Goal: Transaction & Acquisition: Purchase product/service

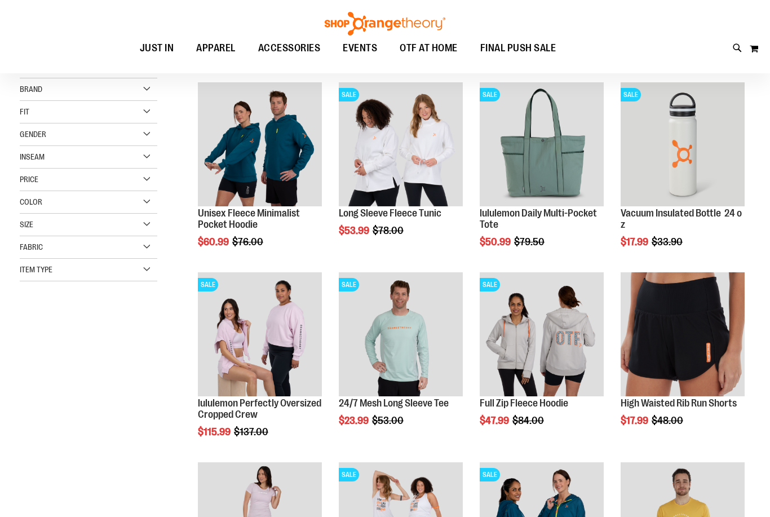
scroll to position [145, 0]
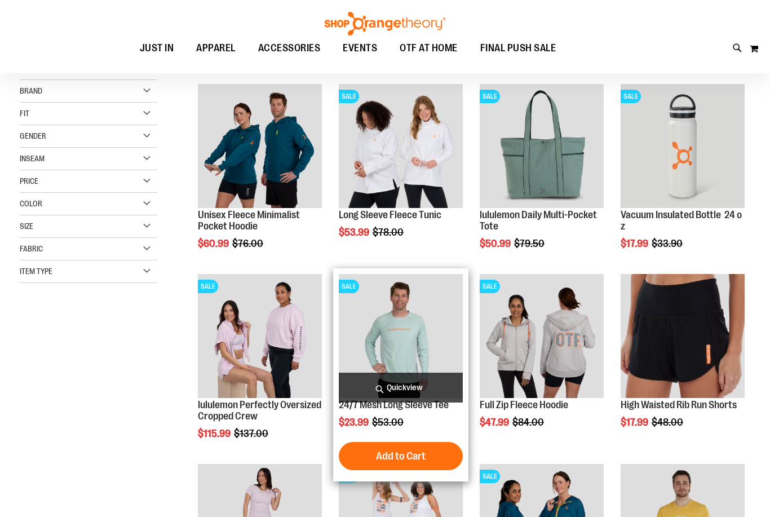
click at [415, 397] on span "Quickview" at bounding box center [401, 387] width 124 height 30
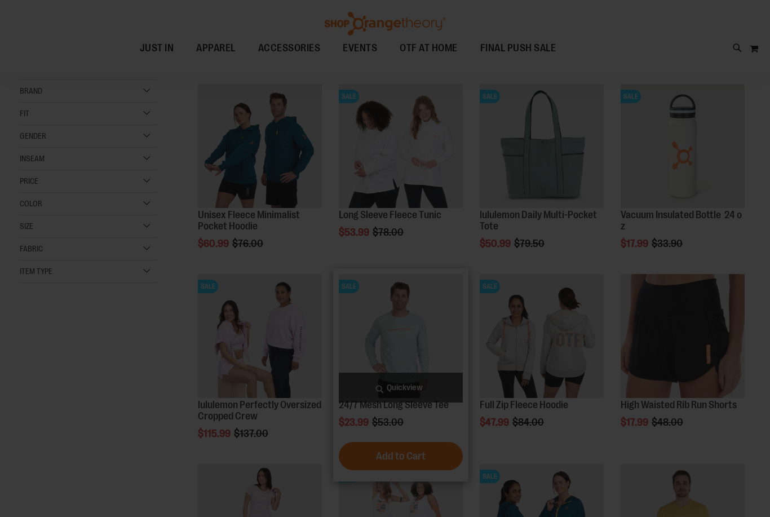
scroll to position [0, 0]
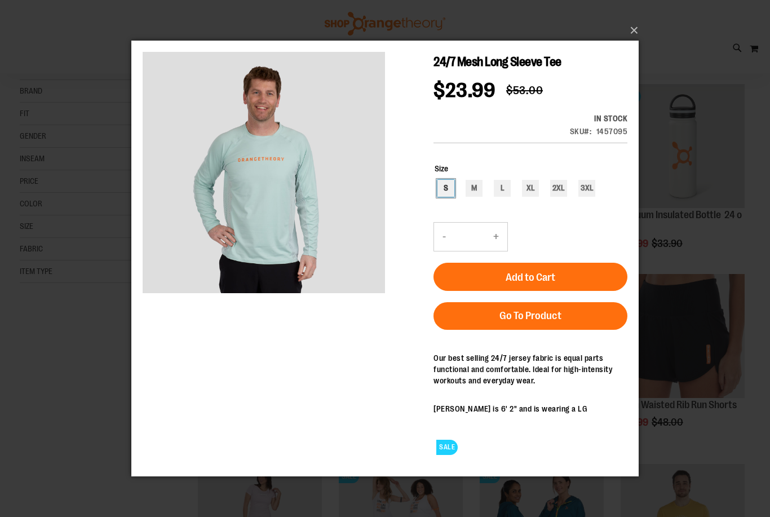
click at [441, 192] on div "S" at bounding box center [445, 188] width 17 height 17
type input "***"
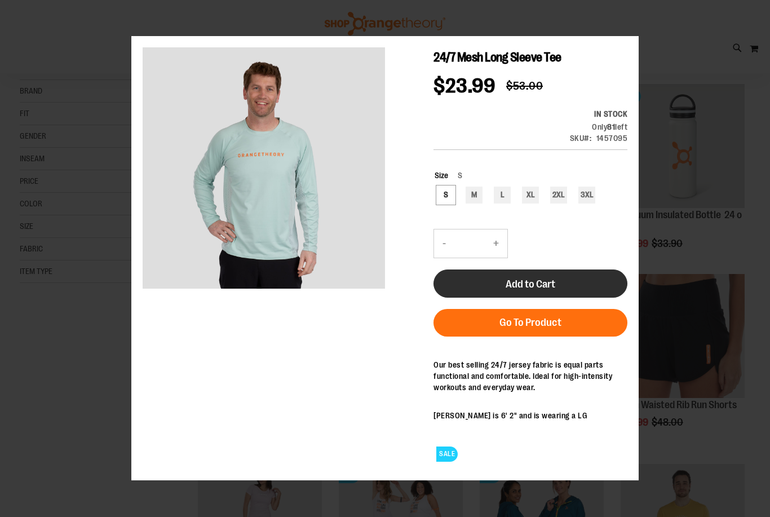
click at [507, 293] on button "Add to Cart" at bounding box center [530, 283] width 194 height 28
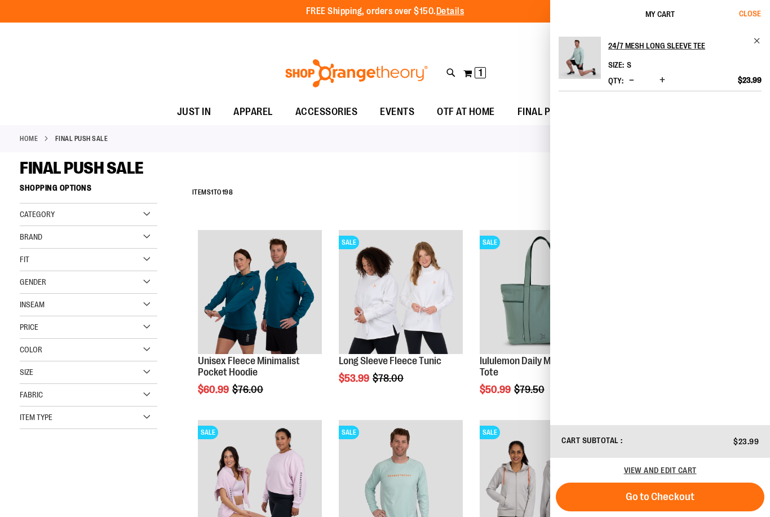
click at [753, 20] on button "Close" at bounding box center [754, 14] width 30 height 28
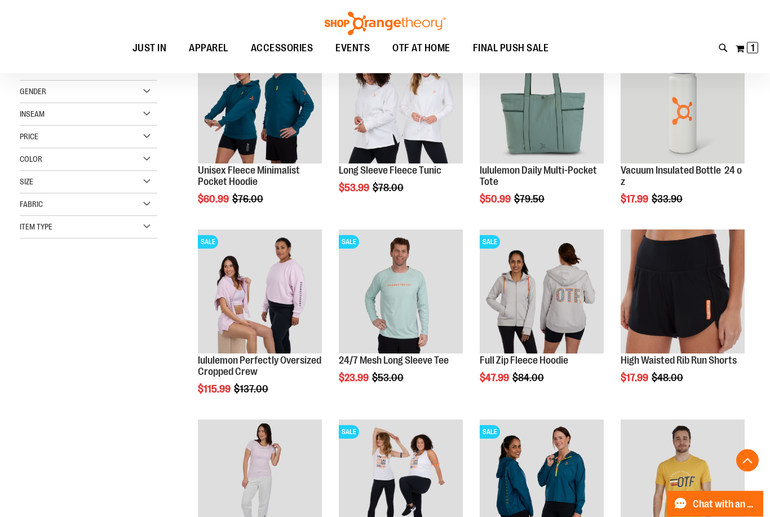
scroll to position [190, 0]
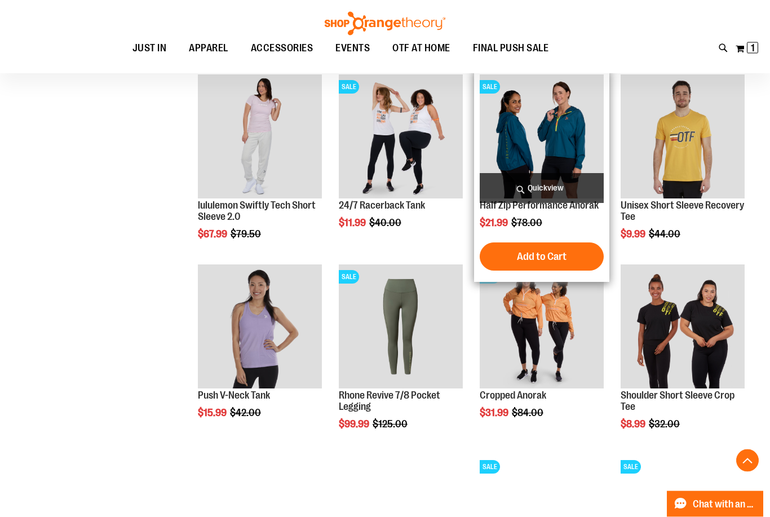
scroll to position [535, 0]
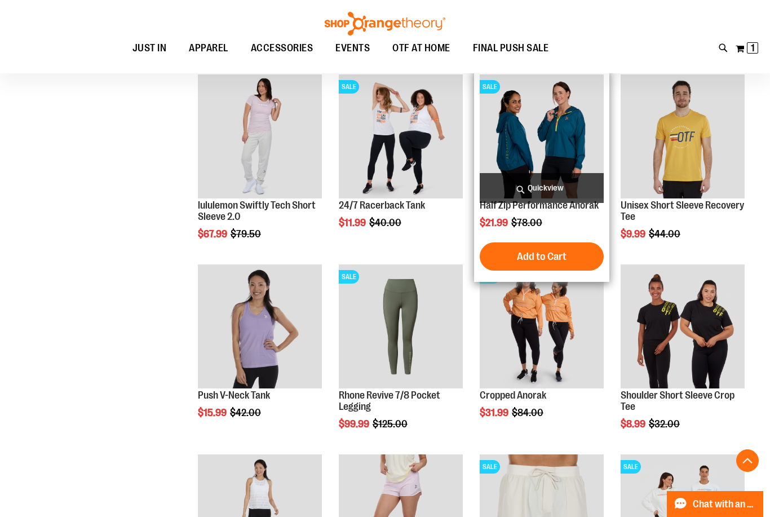
click at [562, 185] on span "Quickview" at bounding box center [541, 188] width 124 height 30
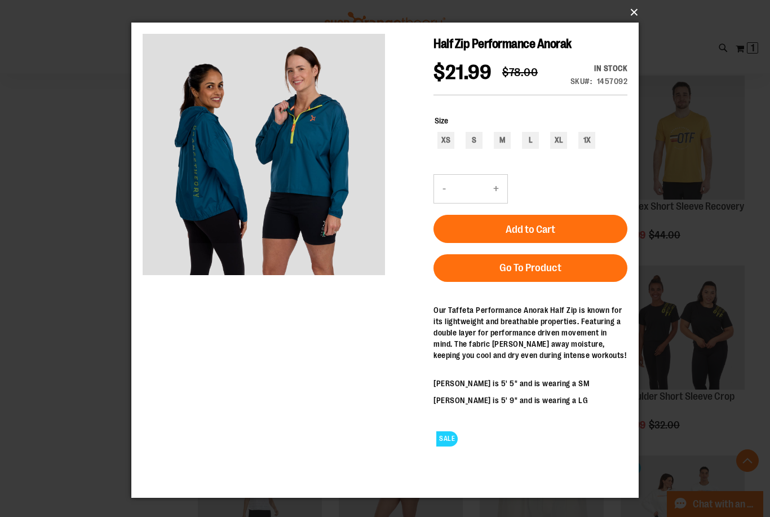
click at [632, 25] on button "×" at bounding box center [388, 12] width 507 height 25
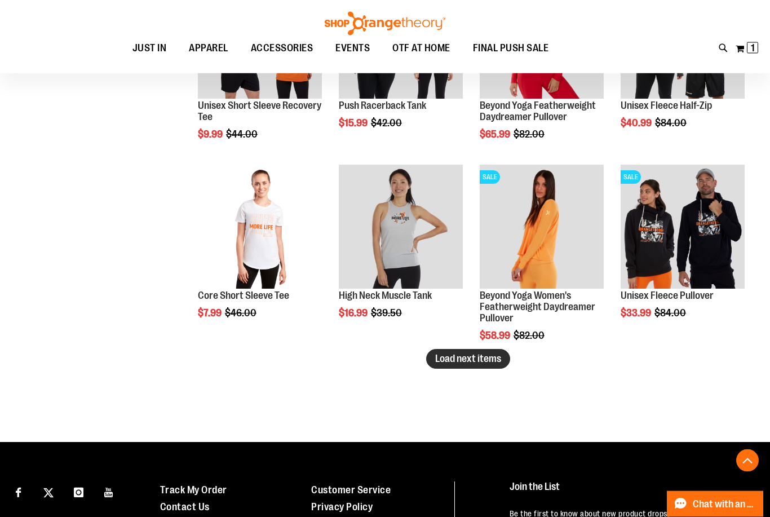
click at [491, 357] on span "Load next items" at bounding box center [468, 358] width 66 height 11
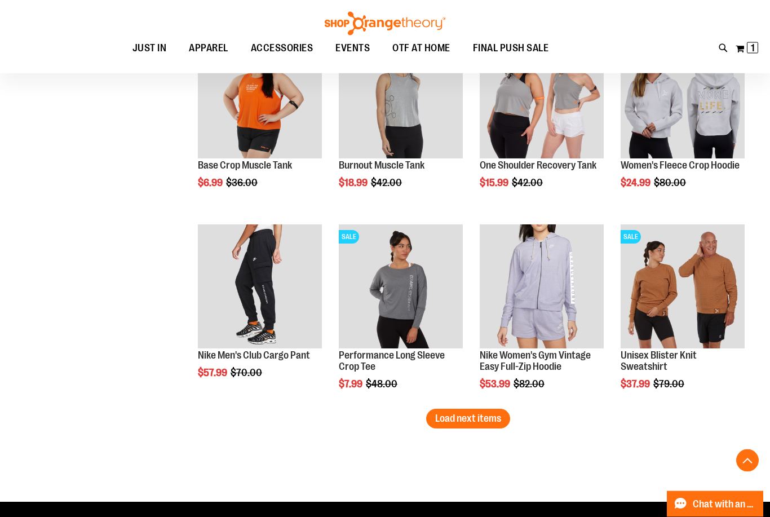
scroll to position [2094, 0]
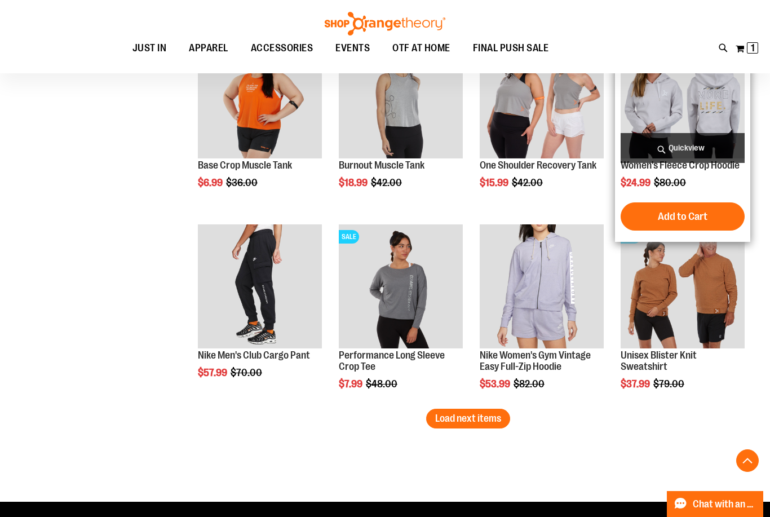
click at [691, 149] on span "Quickview" at bounding box center [682, 148] width 124 height 30
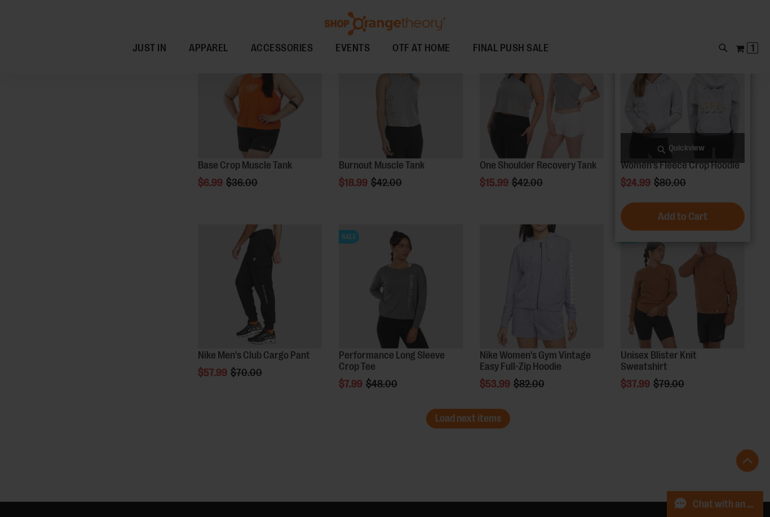
scroll to position [0, 0]
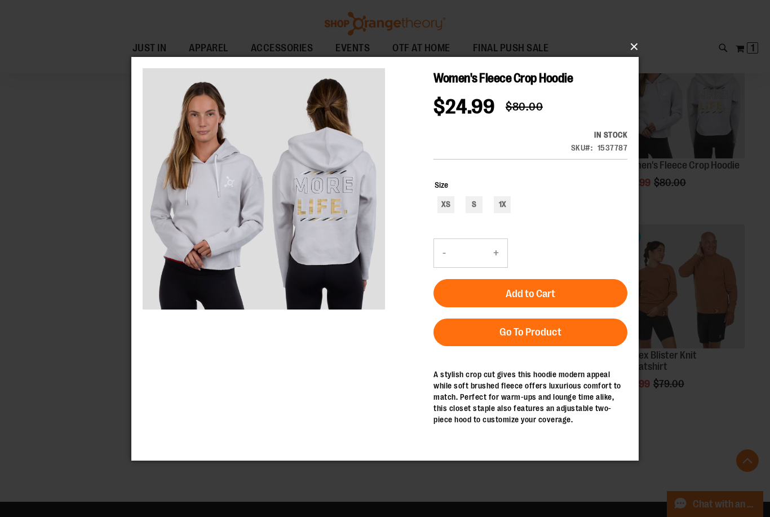
click at [640, 59] on button "×" at bounding box center [388, 46] width 507 height 25
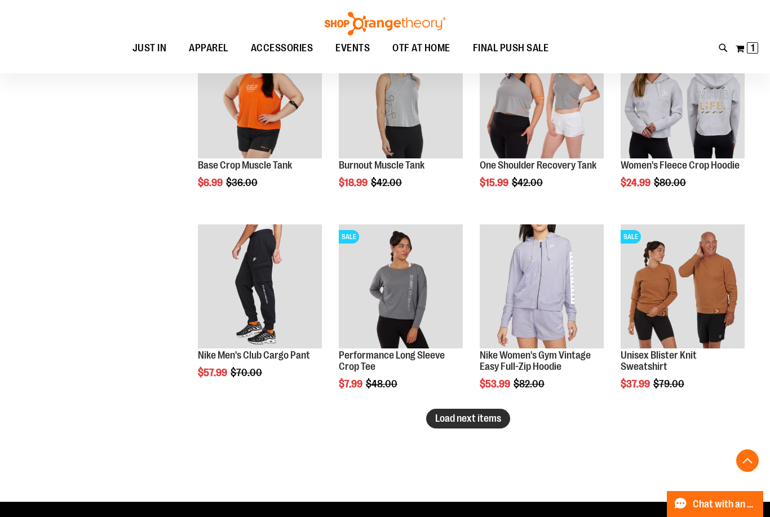
click at [482, 423] on span "Load next items" at bounding box center [468, 417] width 66 height 11
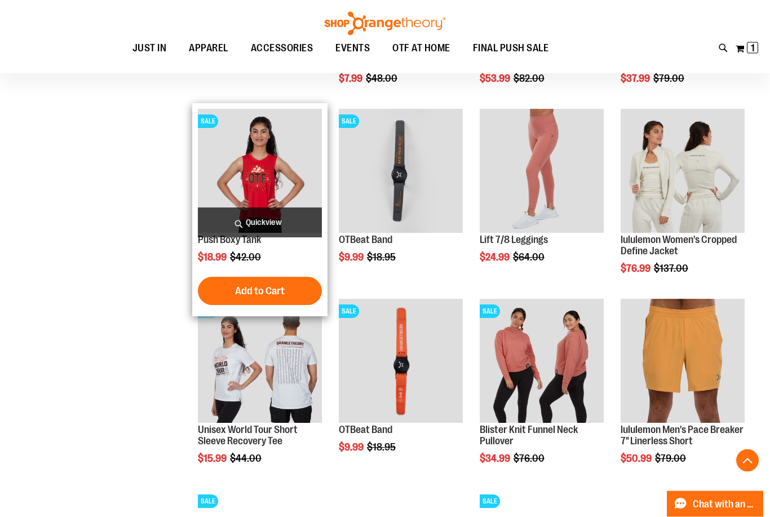
scroll to position [2399, 0]
click at [303, 232] on span "Quickview" at bounding box center [260, 222] width 124 height 30
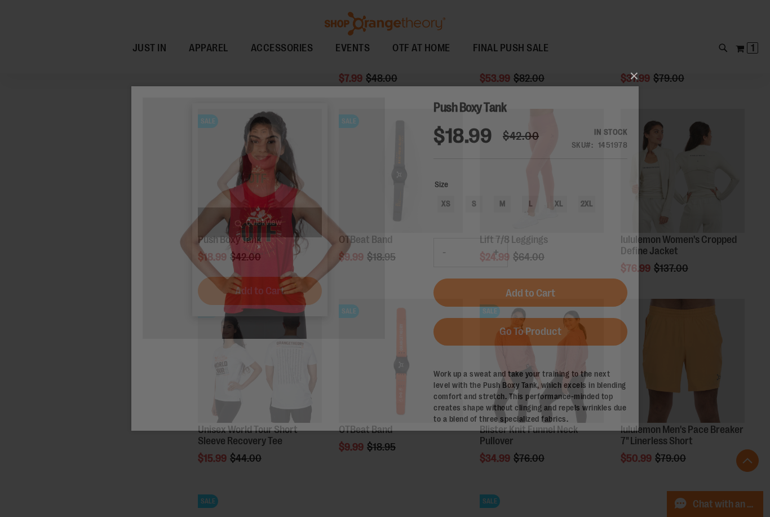
scroll to position [0, 0]
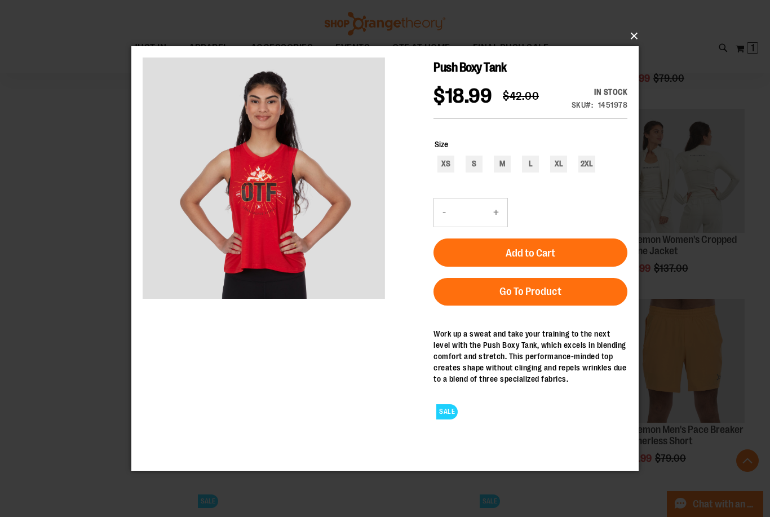
click at [637, 48] on button "×" at bounding box center [388, 36] width 507 height 25
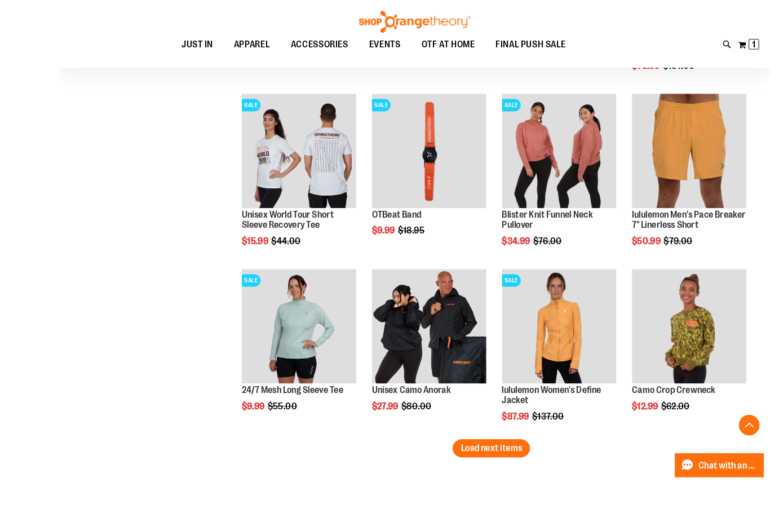
scroll to position [2699, 0]
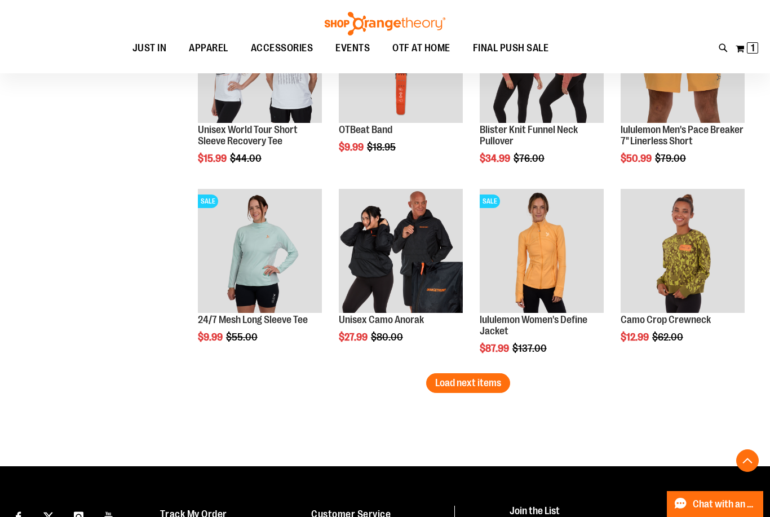
click at [571, 414] on div "Page You're currently reading page 1 Page 2 Page 3 Page 4 Page 5" at bounding box center [467, 415] width 563 height 11
click at [491, 388] on span "Load next items" at bounding box center [468, 382] width 66 height 11
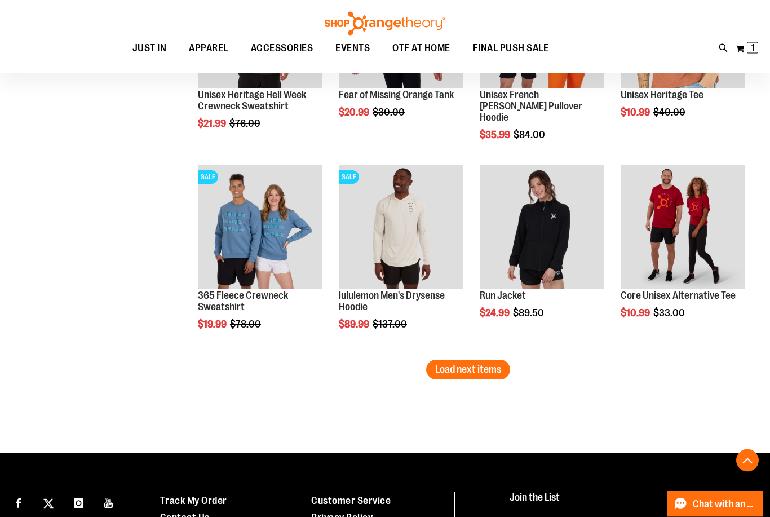
scroll to position [3475, 0]
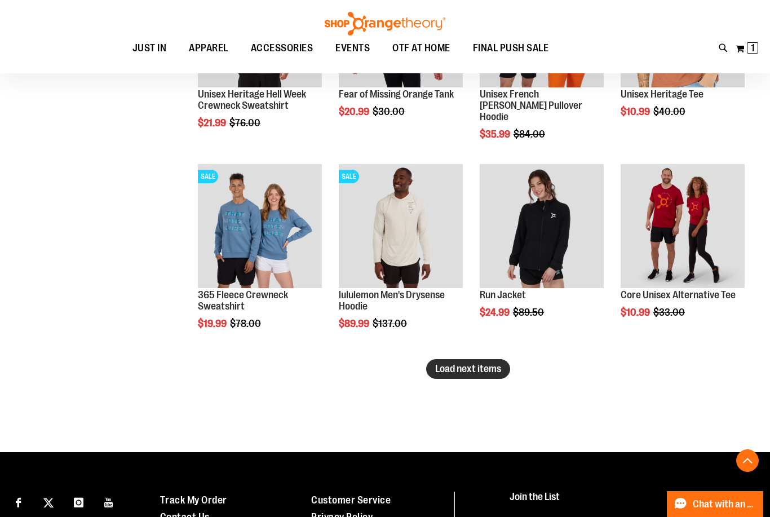
click at [478, 375] on button "Load next items" at bounding box center [468, 369] width 84 height 20
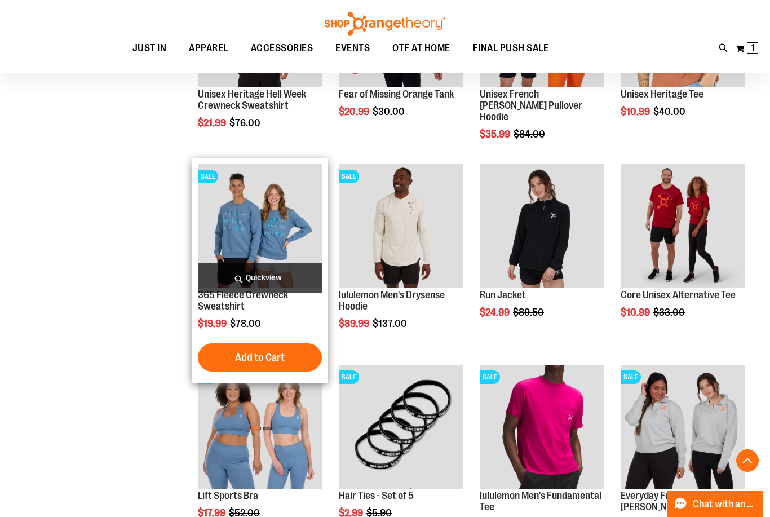
click at [291, 281] on span "Quickview" at bounding box center [260, 278] width 124 height 30
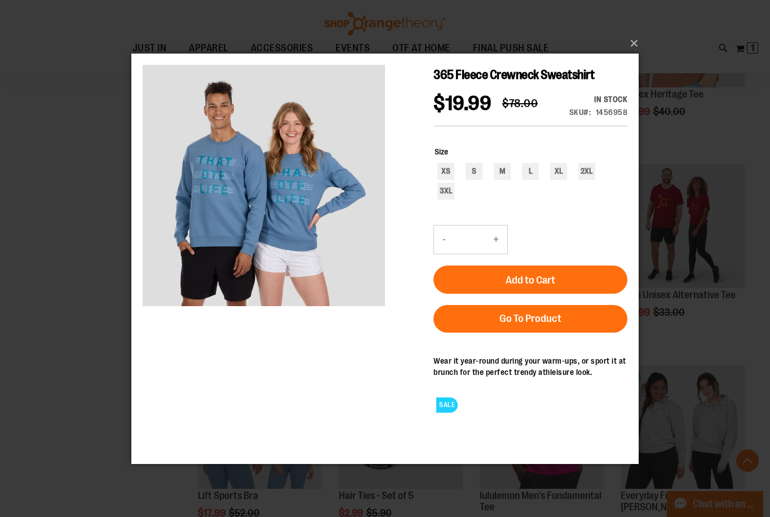
scroll to position [3487, 0]
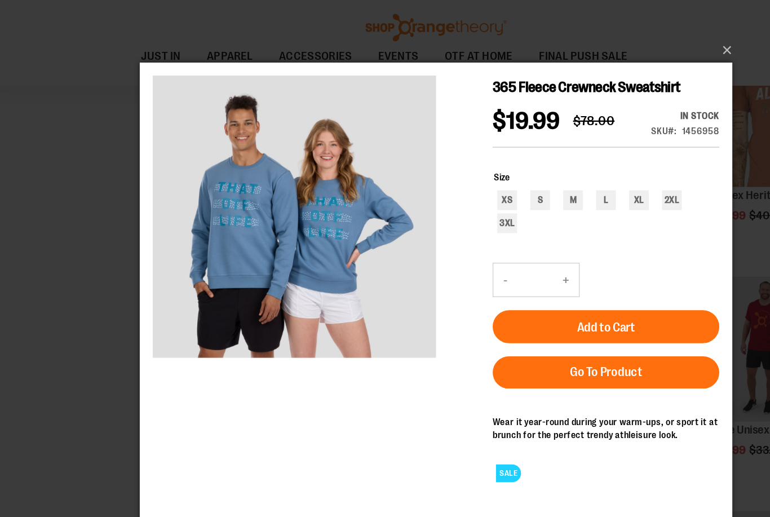
scroll to position [3402, 0]
click at [622, 45] on button "×" at bounding box center [388, 43] width 507 height 25
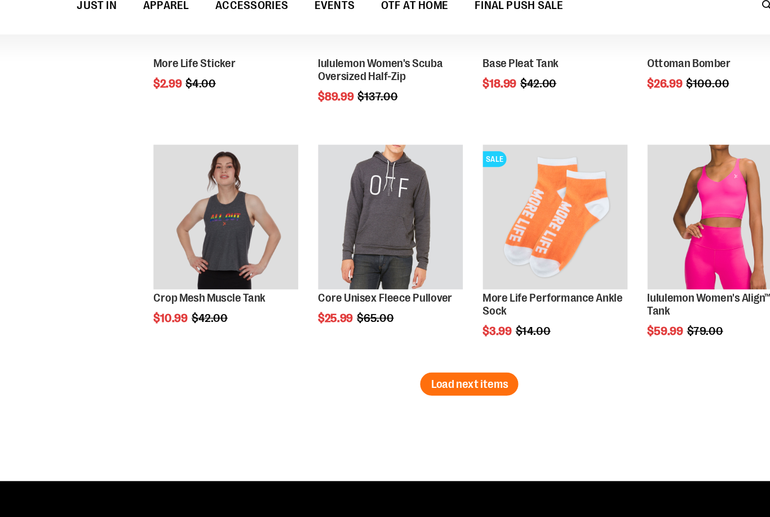
scroll to position [4074, 0]
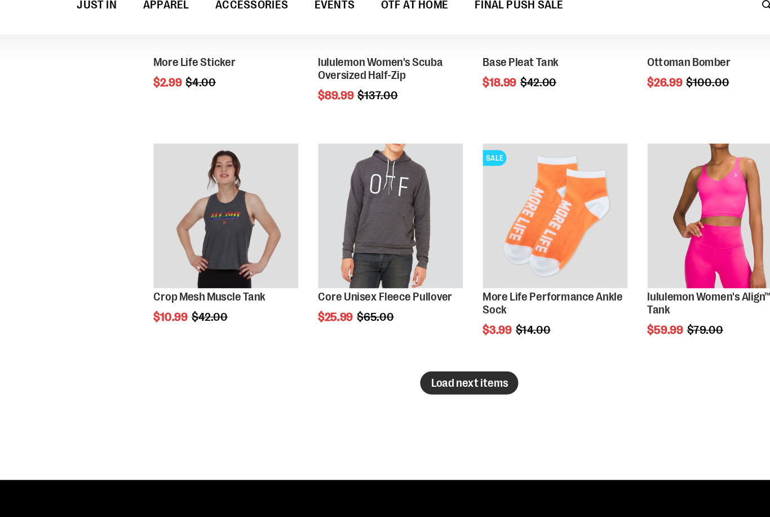
click at [435, 366] on span "Load next items" at bounding box center [468, 371] width 66 height 11
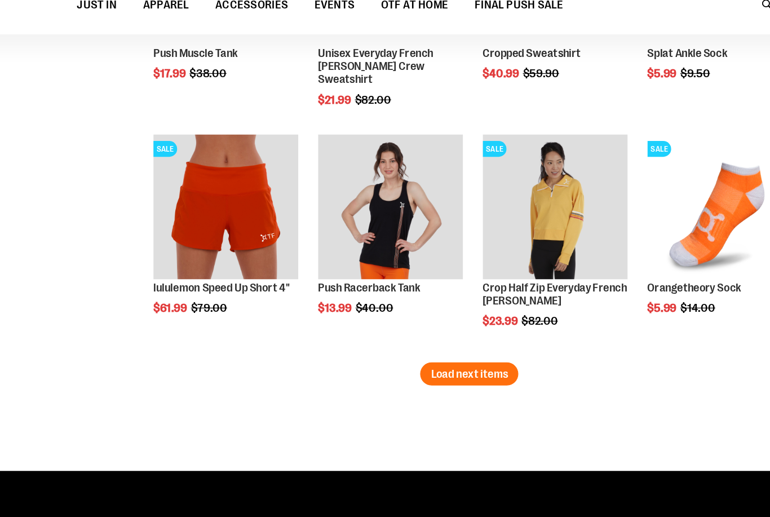
scroll to position [4685, 0]
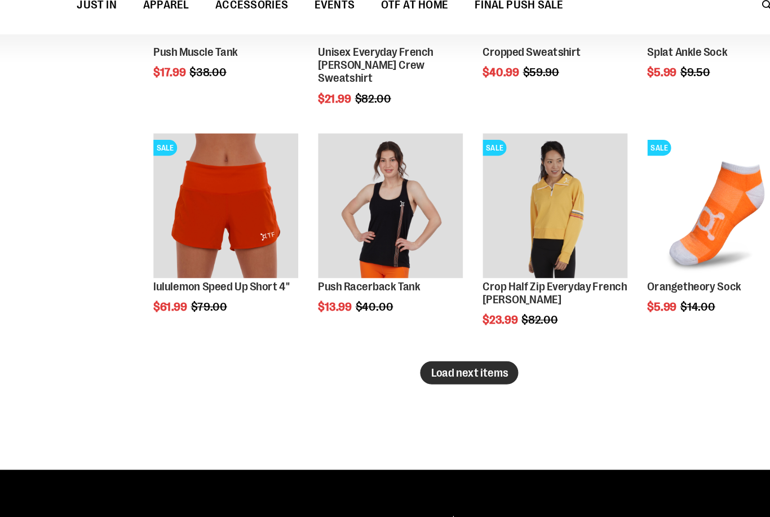
click at [435, 357] on span "Load next items" at bounding box center [468, 362] width 66 height 11
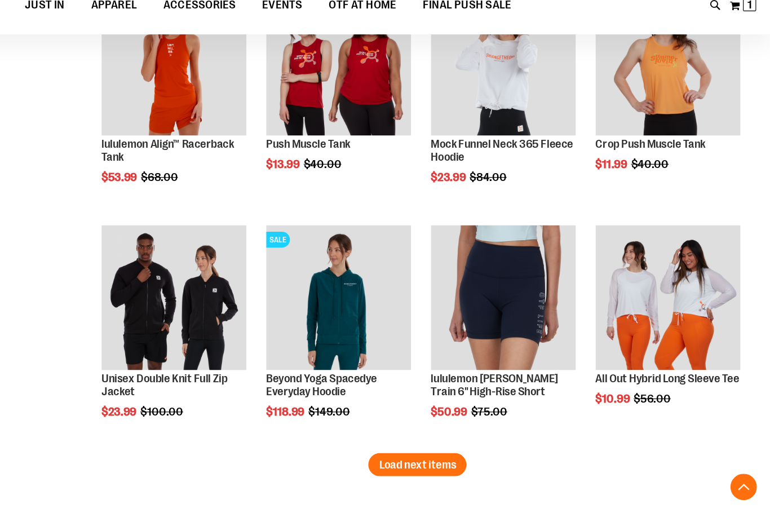
scroll to position [5226, 0]
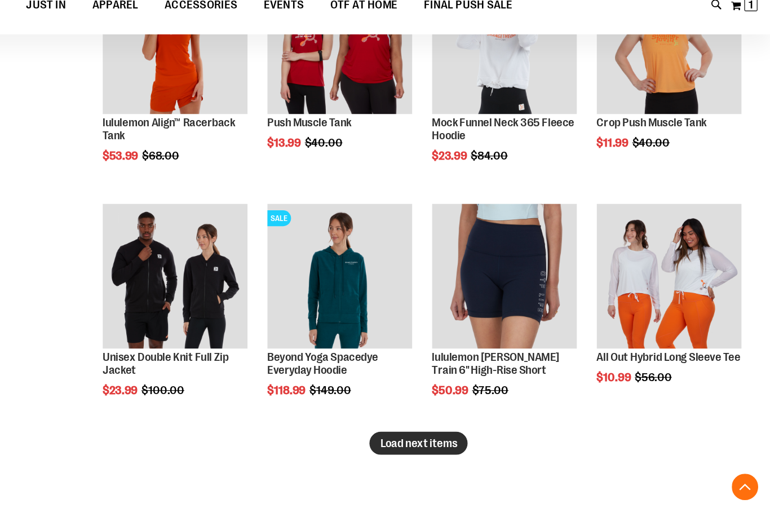
click at [435, 417] on span "Load next items" at bounding box center [468, 422] width 66 height 11
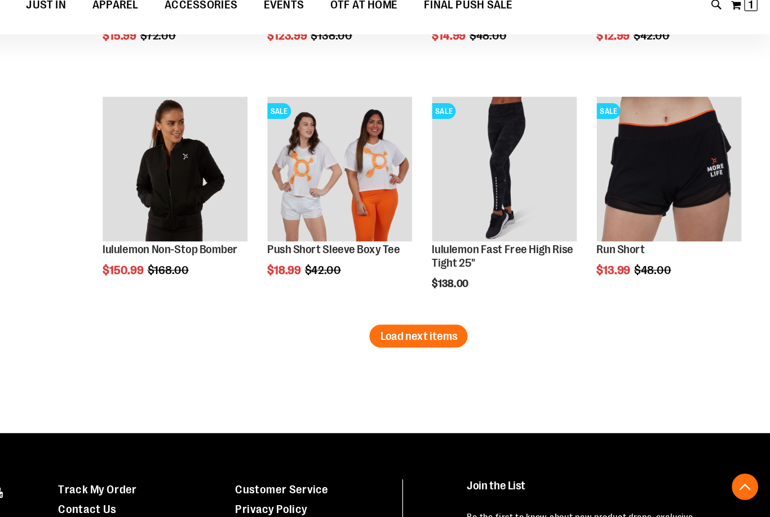
scroll to position [5928, 0]
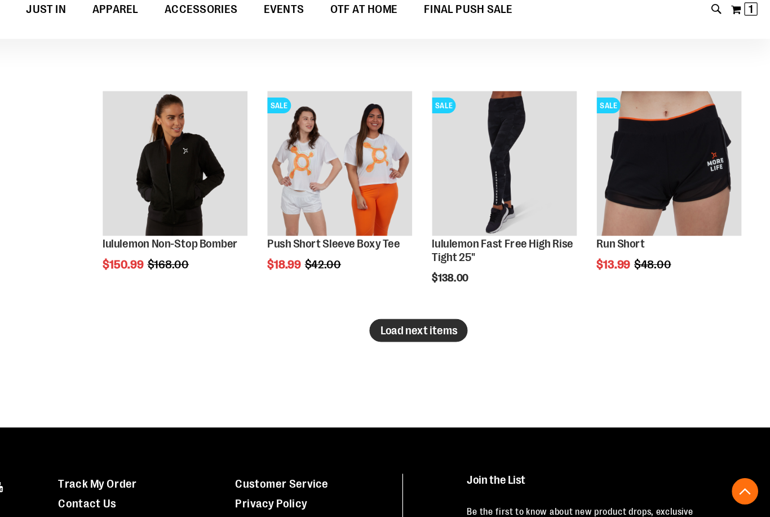
click at [435, 317] on span "Load next items" at bounding box center [468, 322] width 66 height 11
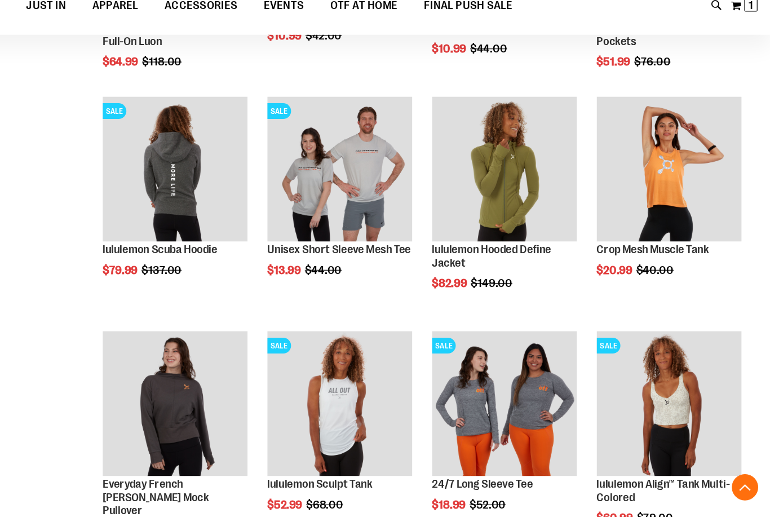
scroll to position [6351, 0]
